Goal: Task Accomplishment & Management: Use online tool/utility

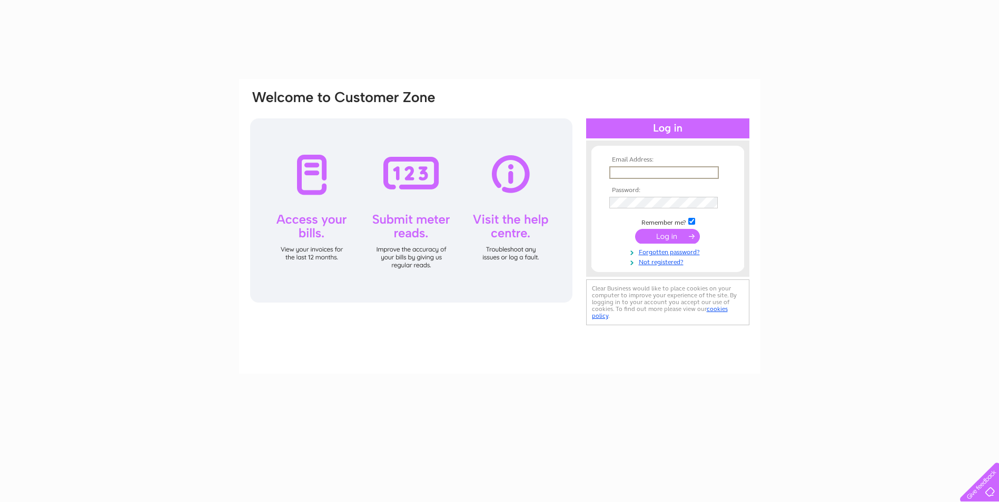
click at [625, 172] on input "text" at bounding box center [664, 172] width 110 height 13
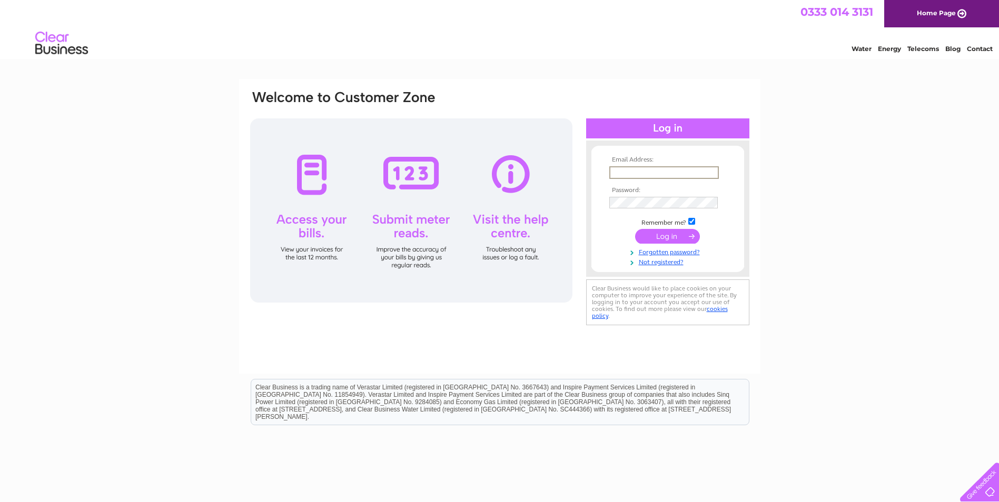
type input "[EMAIL_ADDRESS][DOMAIN_NAME]"
click at [658, 232] on input "submit" at bounding box center [667, 235] width 65 height 15
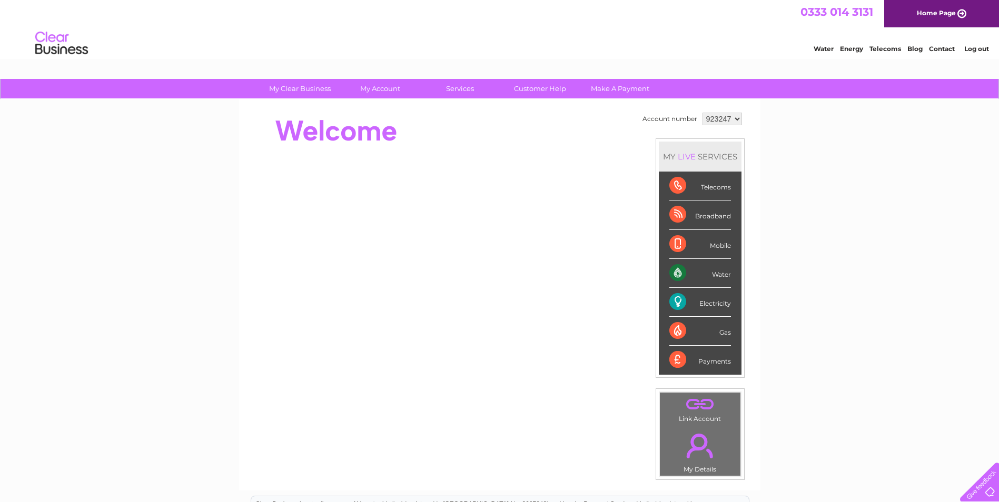
click at [673, 299] on div "Electricity" at bounding box center [700, 302] width 62 height 29
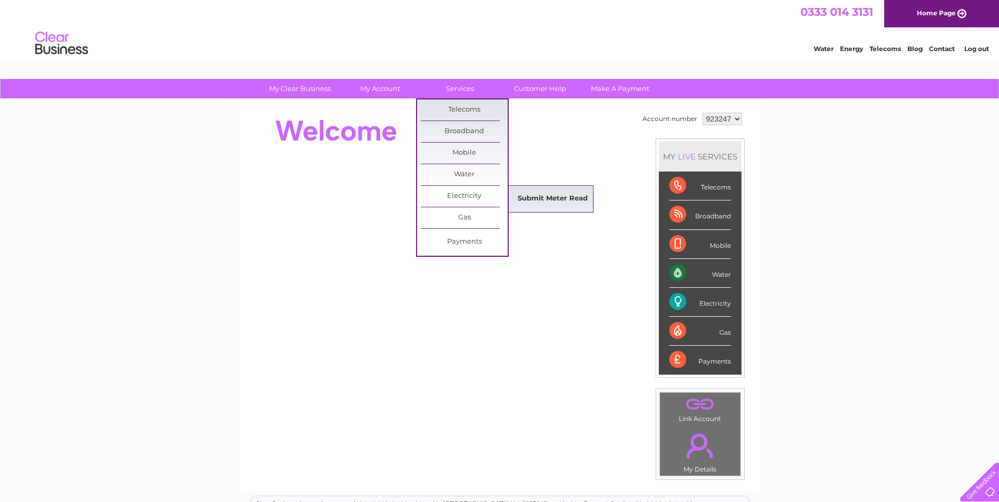
click at [543, 195] on link "Submit Meter Read" at bounding box center [552, 199] width 87 height 21
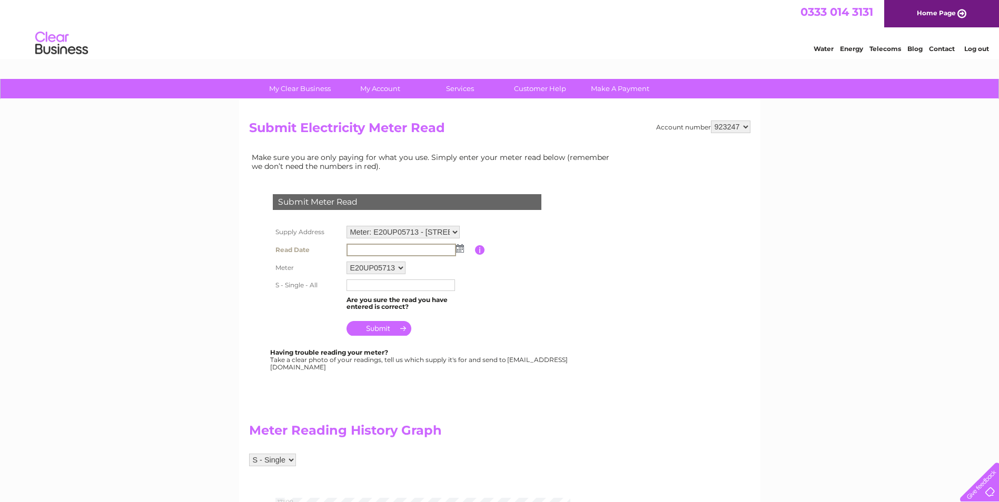
click at [353, 249] on input "text" at bounding box center [402, 250] width 110 height 13
click at [462, 248] on img at bounding box center [460, 248] width 8 height 8
click at [354, 264] on span "Prev" at bounding box center [356, 265] width 8 height 8
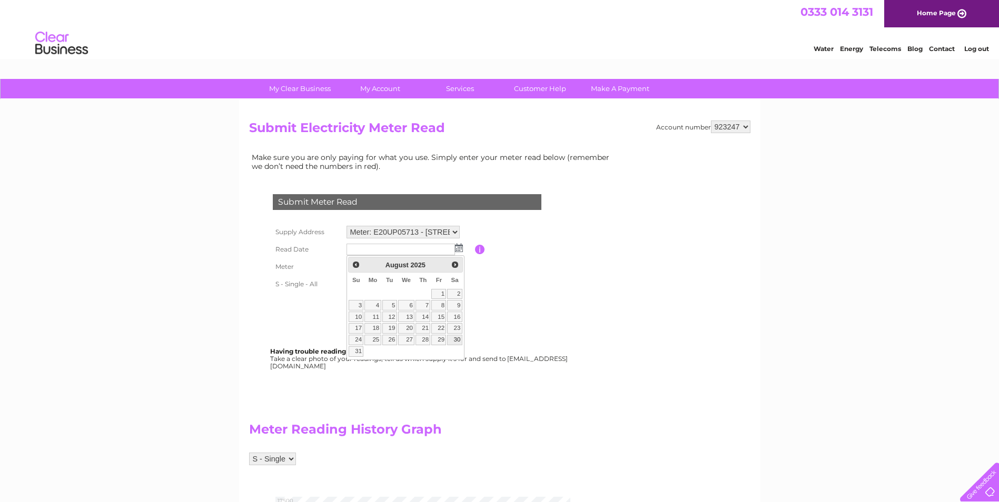
click at [458, 339] on link "30" at bounding box center [454, 340] width 15 height 11
type input "2025/08/30"
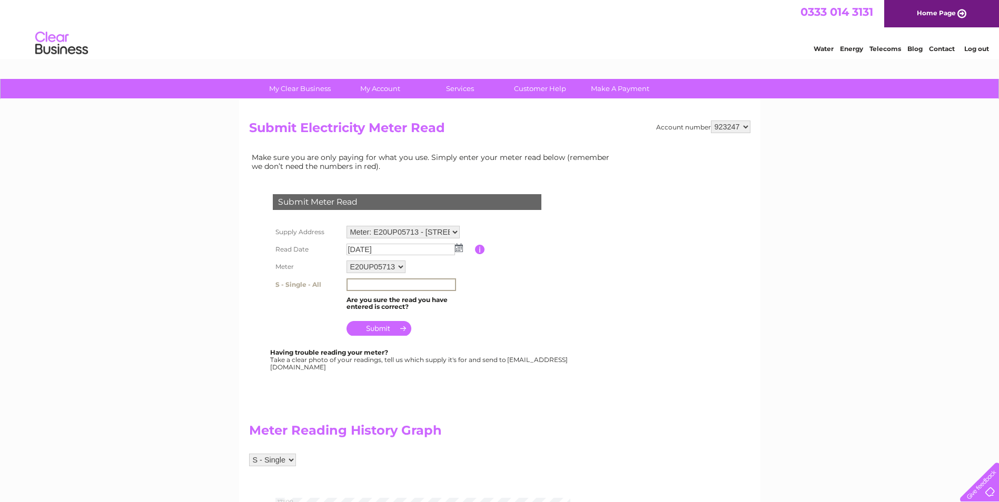
click at [350, 282] on input "text" at bounding box center [402, 285] width 110 height 13
type input "015490"
click at [376, 328] on input "submit" at bounding box center [379, 327] width 65 height 15
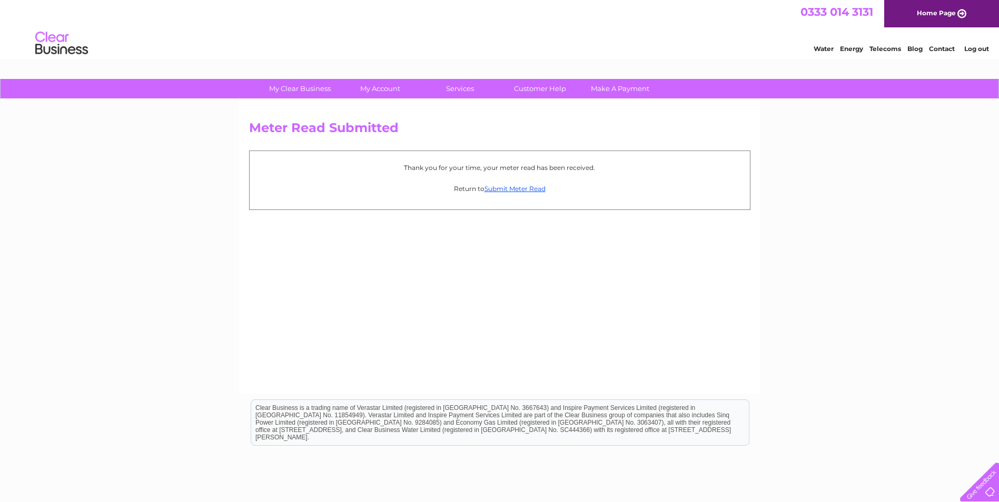
click at [982, 47] on link "Log out" at bounding box center [976, 49] width 25 height 8
